Goal: Task Accomplishment & Management: Use online tool/utility

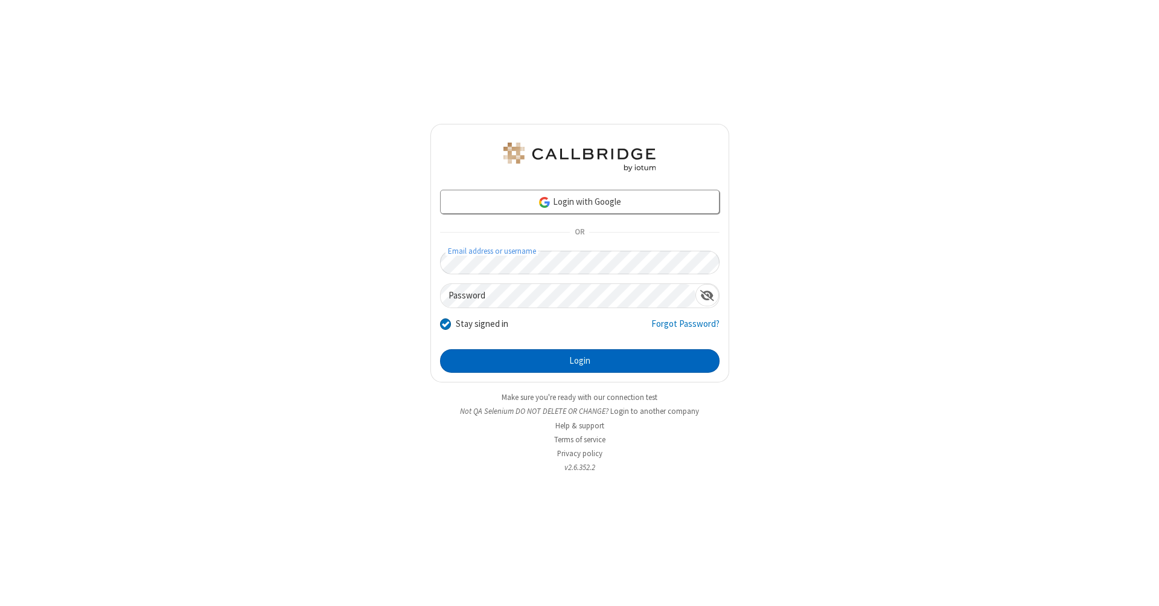
click at [580, 361] on button "Login" at bounding box center [580, 361] width 280 height 24
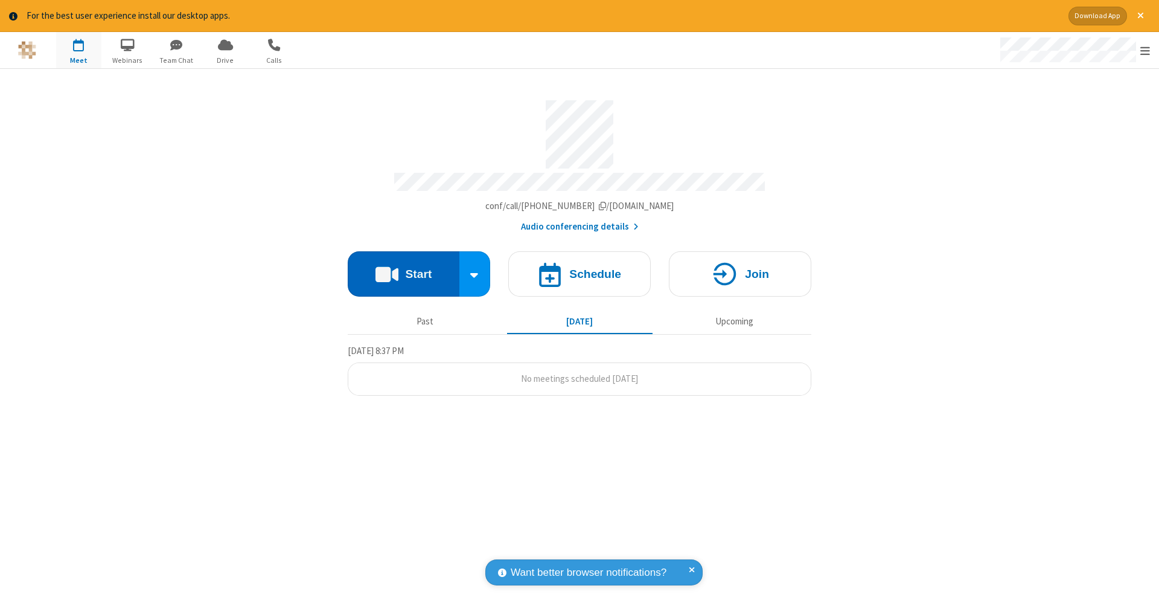
click at [403, 267] on button "Start" at bounding box center [404, 273] width 112 height 45
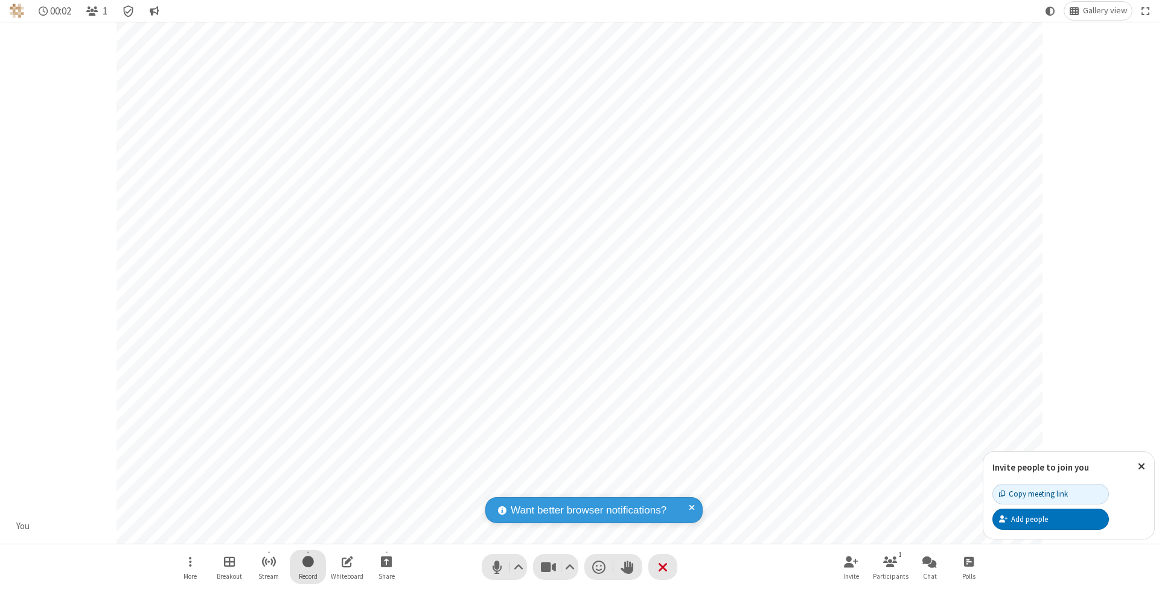
click at [308, 566] on span "Start recording" at bounding box center [307, 561] width 11 height 15
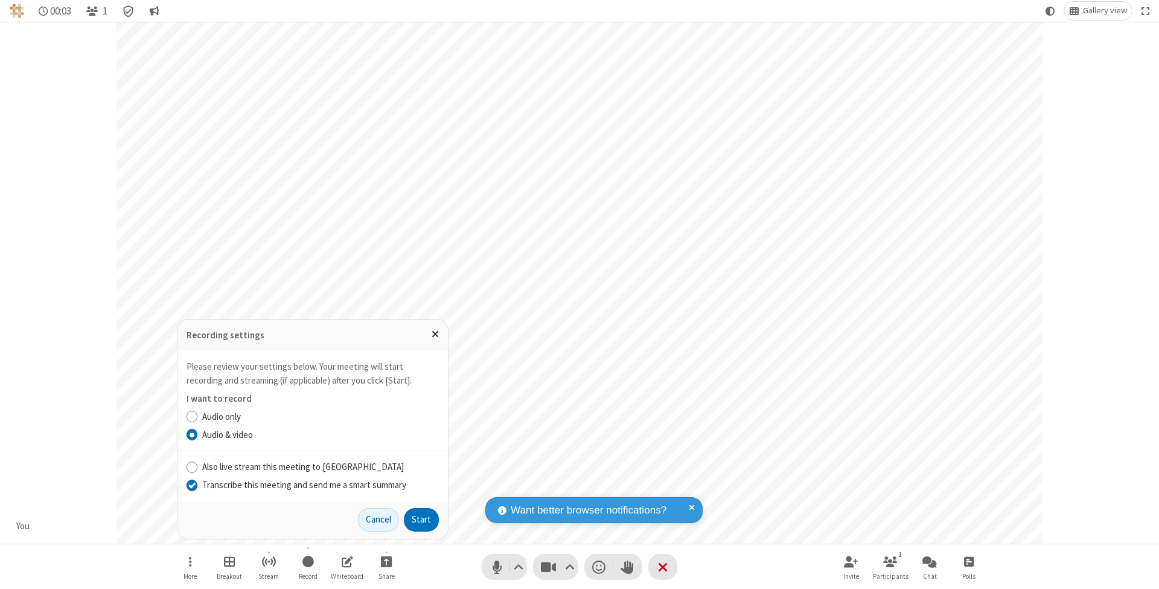
click at [191, 485] on input "Transcribe this meeting and send me a smart summary" at bounding box center [192, 484] width 11 height 13
click at [421, 519] on button "Start" at bounding box center [421, 520] width 35 height 24
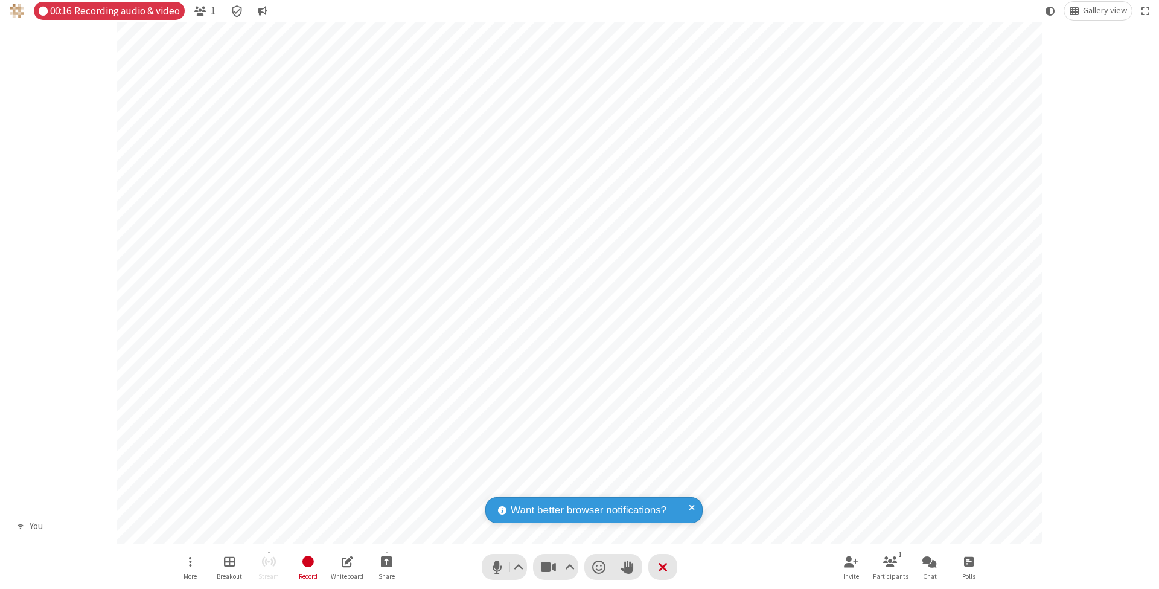
click at [308, 566] on span "Stop recording" at bounding box center [308, 561] width 14 height 16
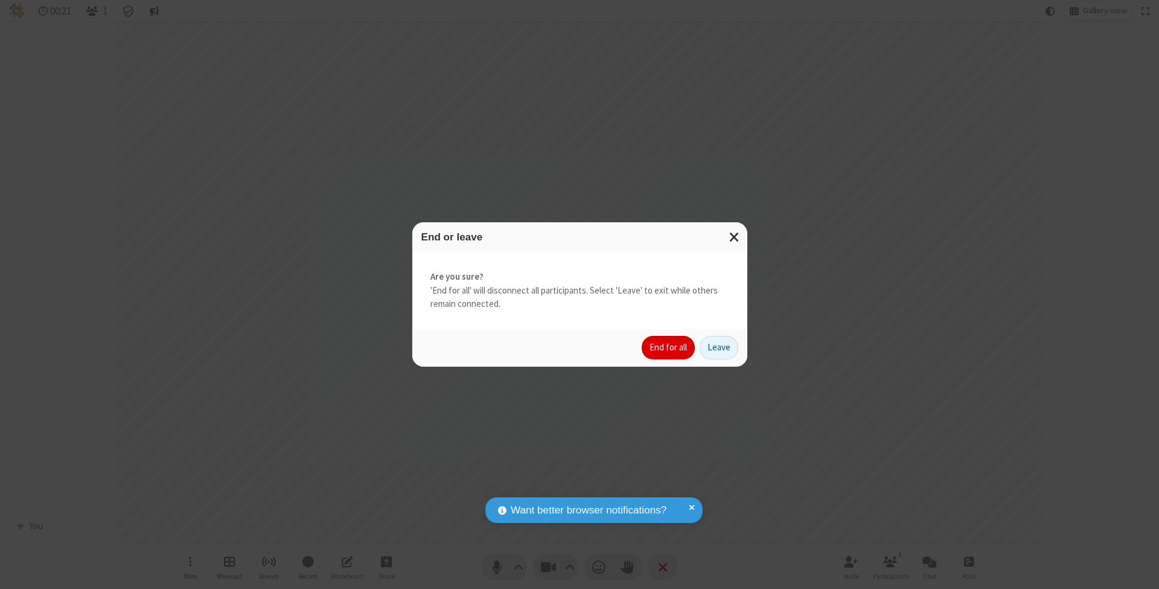
click at [669, 347] on button "End for all" at bounding box center [668, 348] width 53 height 24
